Goal: Check status: Check status

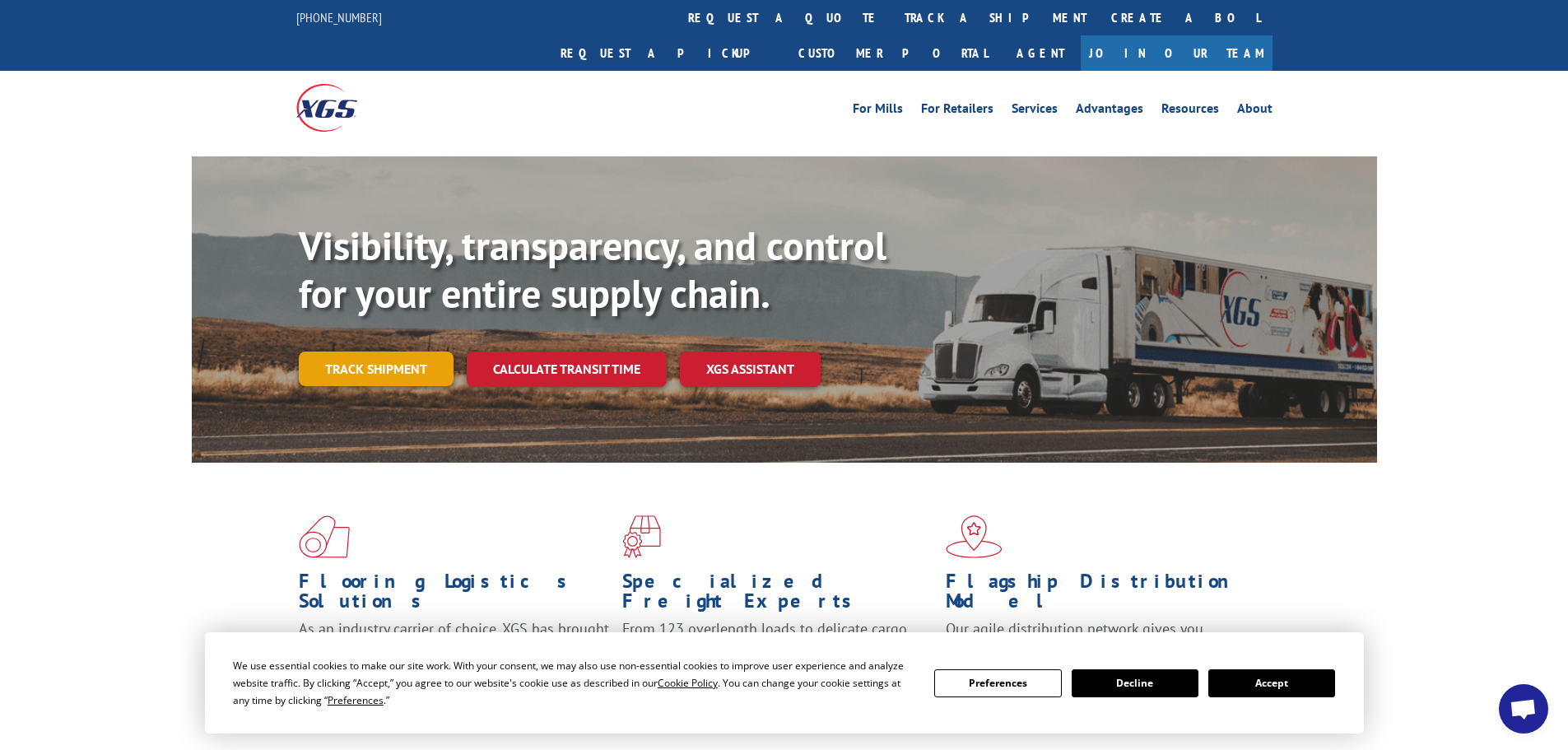
click at [396, 351] on link "Track shipment" at bounding box center [376, 368] width 154 height 35
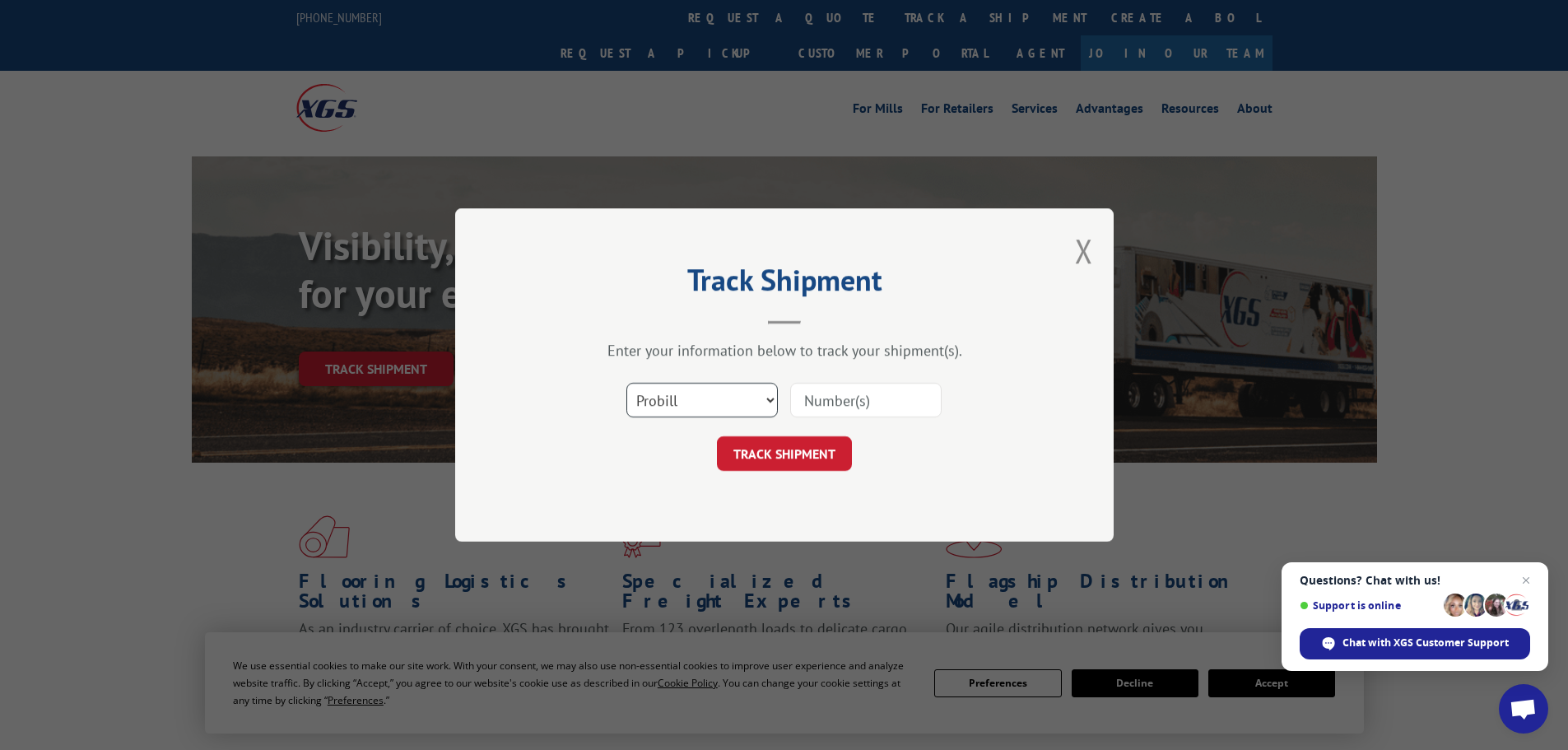
click at [736, 405] on select "Select category... Probill BOL PO" at bounding box center [702, 400] width 152 height 35
select select "bol"
click at [627, 383] on select "Select category... Probill BOL PO" at bounding box center [702, 400] width 152 height 35
click at [852, 402] on input at bounding box center [866, 400] width 152 height 35
paste input "5179947"
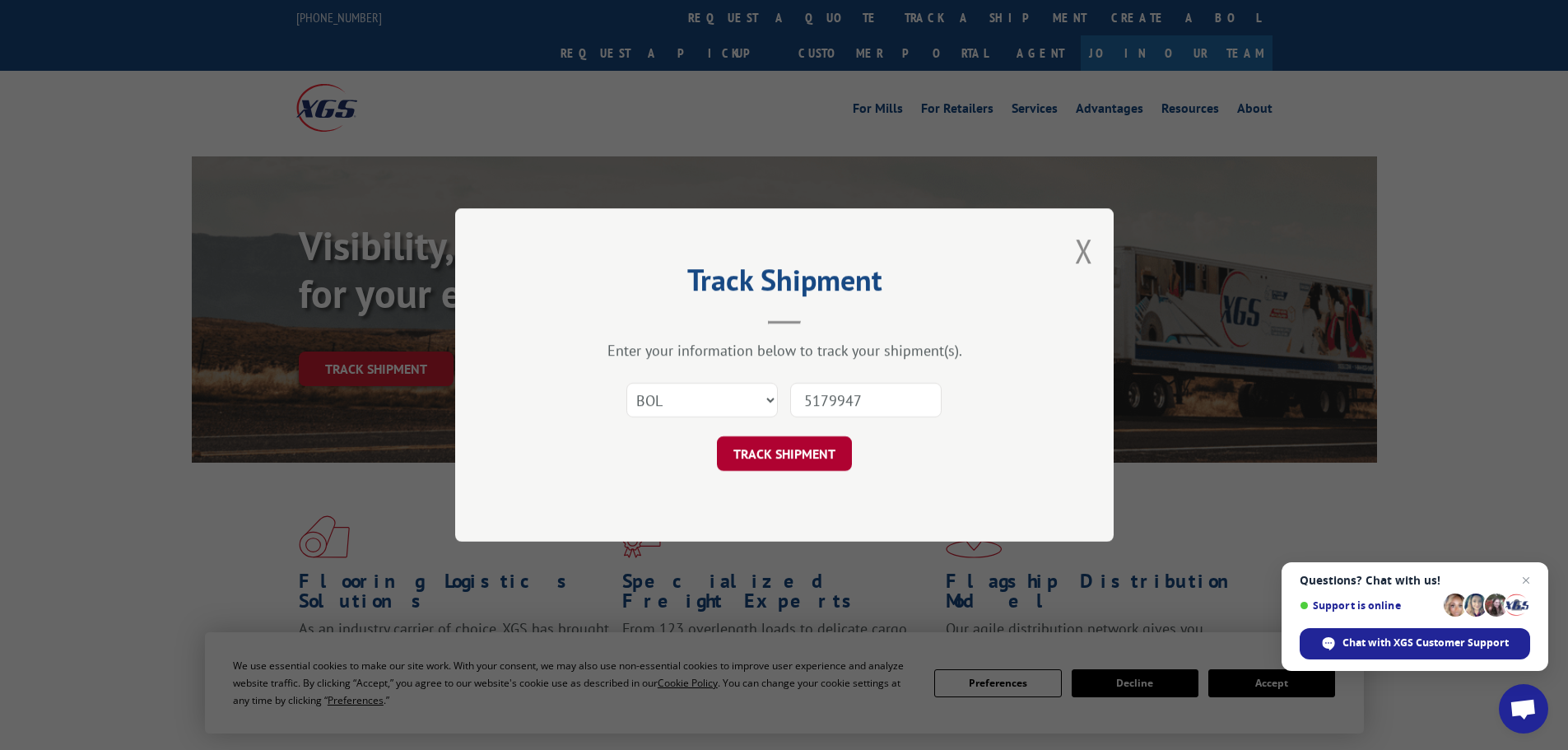
type input "5179947"
click at [767, 451] on button "TRACK SHIPMENT" at bounding box center [784, 454] width 135 height 35
